Goal: Information Seeking & Learning: Learn about a topic

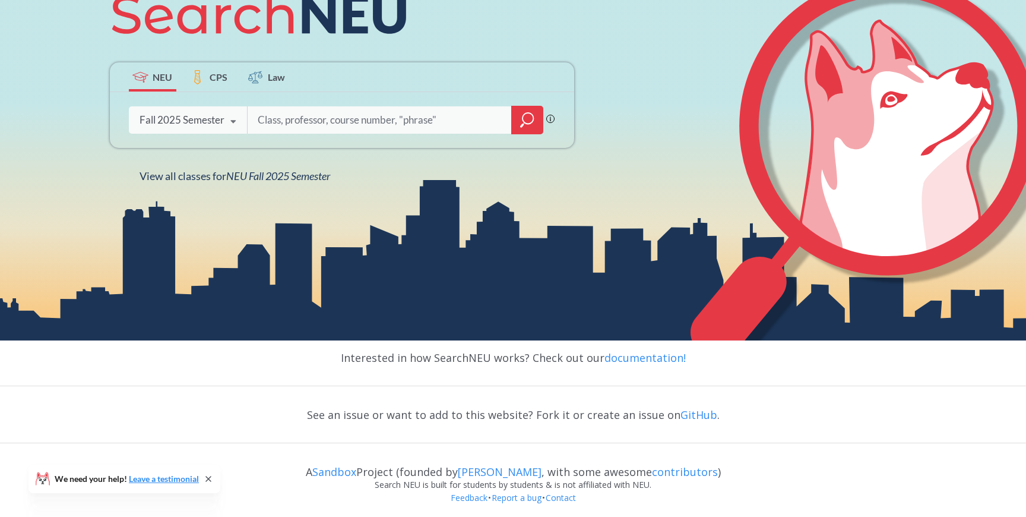
scroll to position [220, 0]
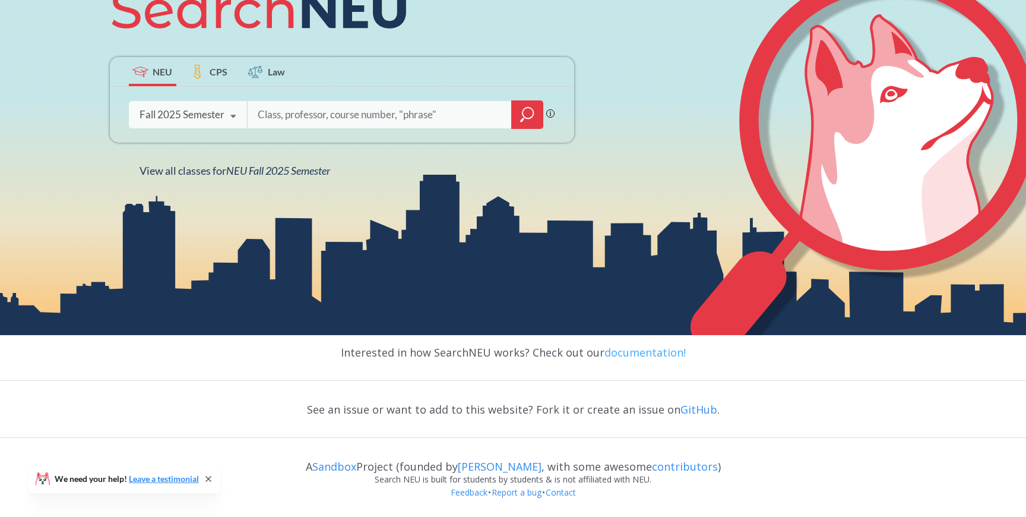
click at [645, 350] on link "documentation!" at bounding box center [645, 352] width 81 height 14
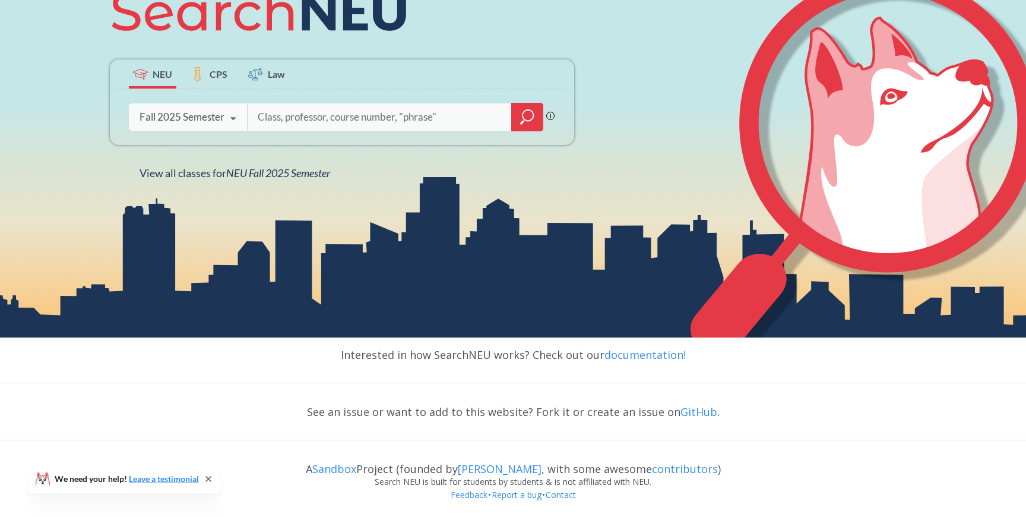
click at [233, 120] on icon at bounding box center [233, 118] width 23 height 33
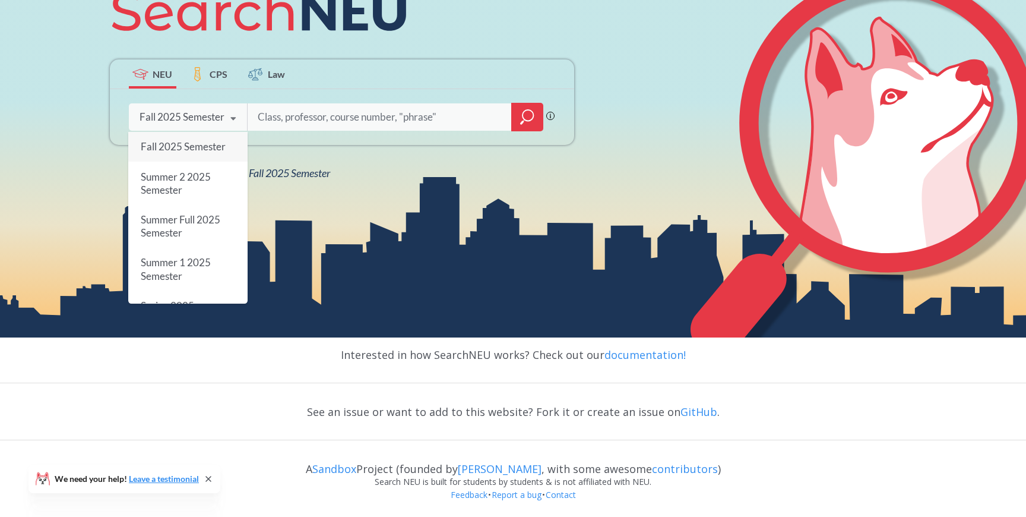
click at [233, 120] on icon at bounding box center [233, 118] width 23 height 33
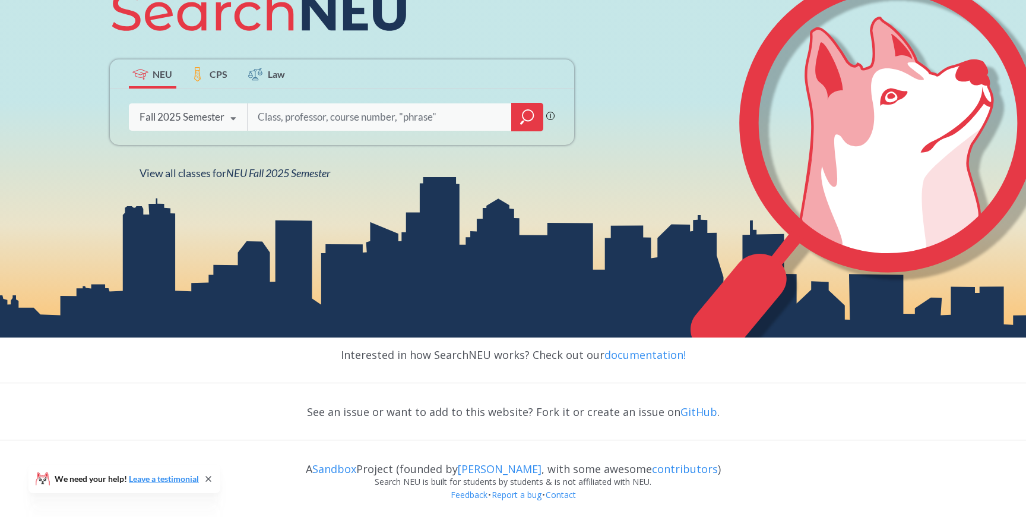
click at [432, 115] on input "search" at bounding box center [380, 117] width 247 height 25
click at [452, 114] on input "search" at bounding box center [380, 117] width 247 height 25
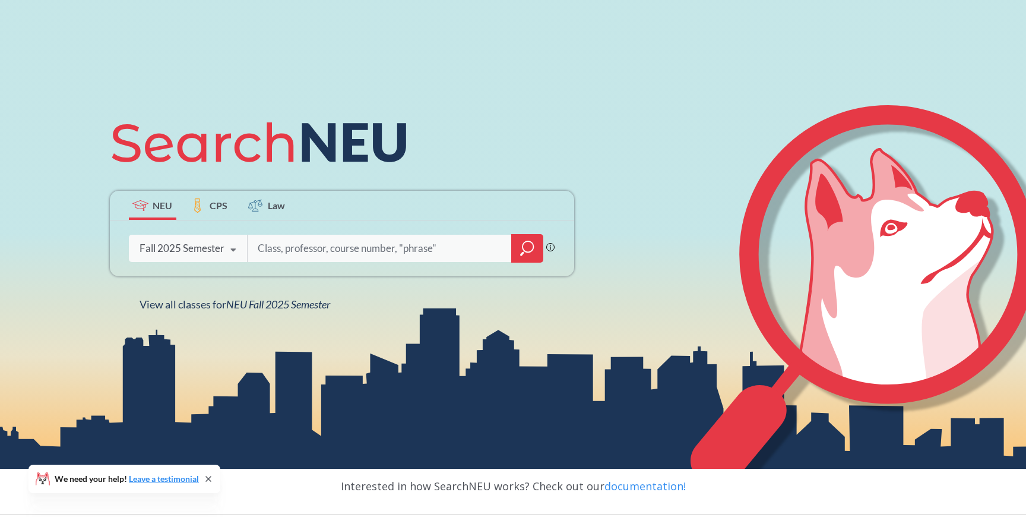
scroll to position [68, 0]
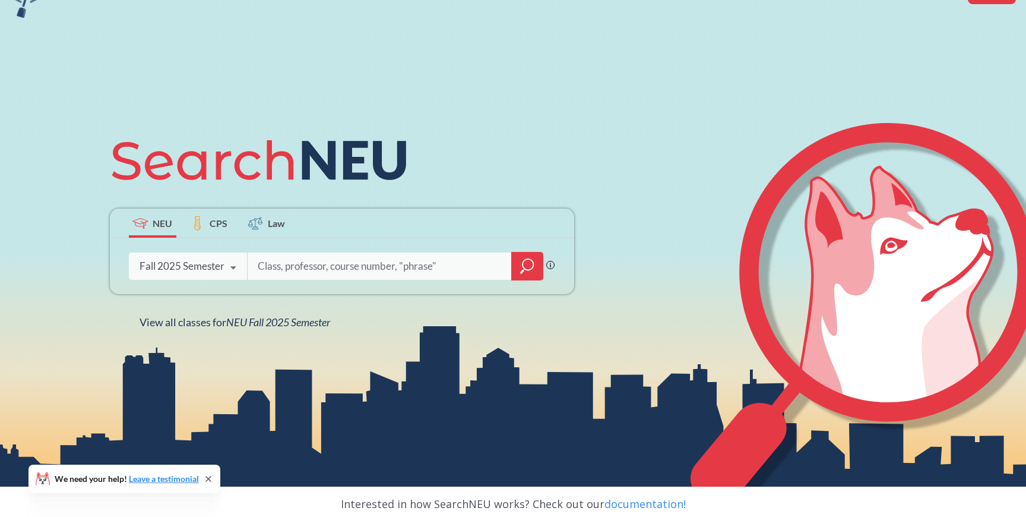
click at [221, 227] on span "CPS" at bounding box center [219, 223] width 18 height 14
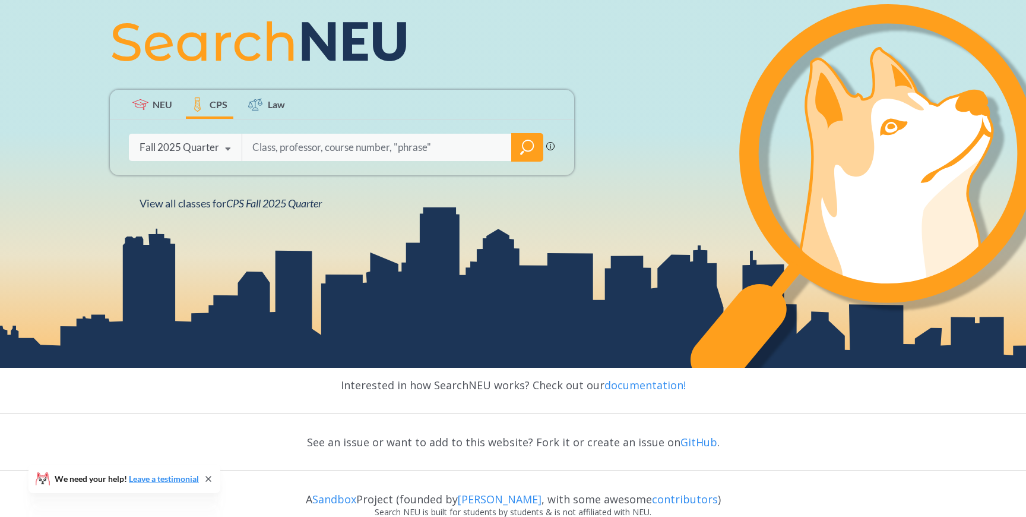
scroll to position [186, 0]
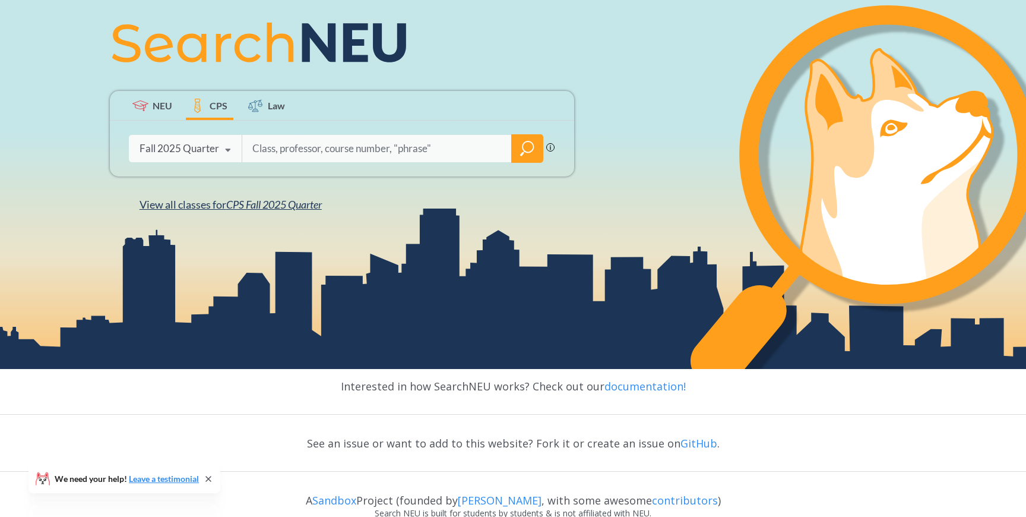
click at [217, 199] on span "View all classes for CPS Fall 2025 Quarter" at bounding box center [231, 204] width 182 height 13
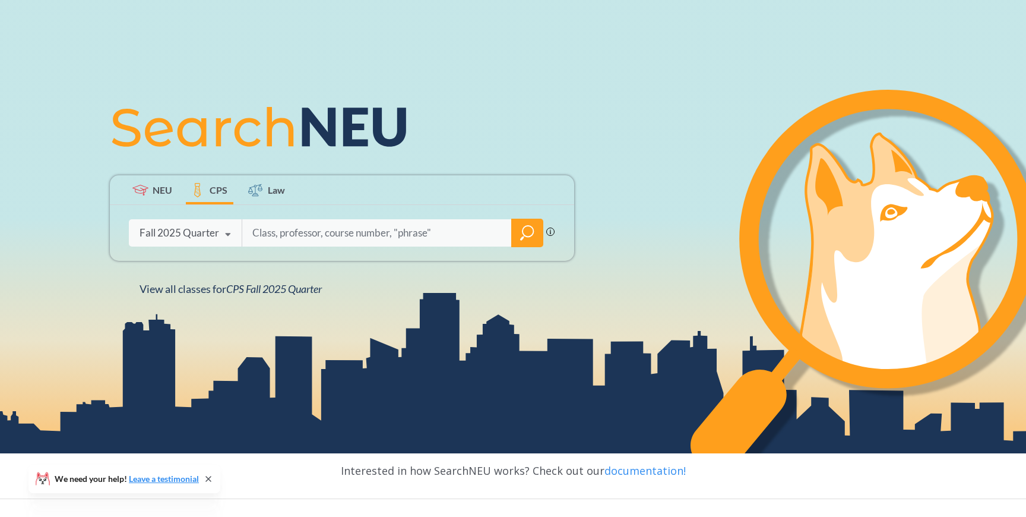
scroll to position [131, 0]
